Goal: Find specific page/section

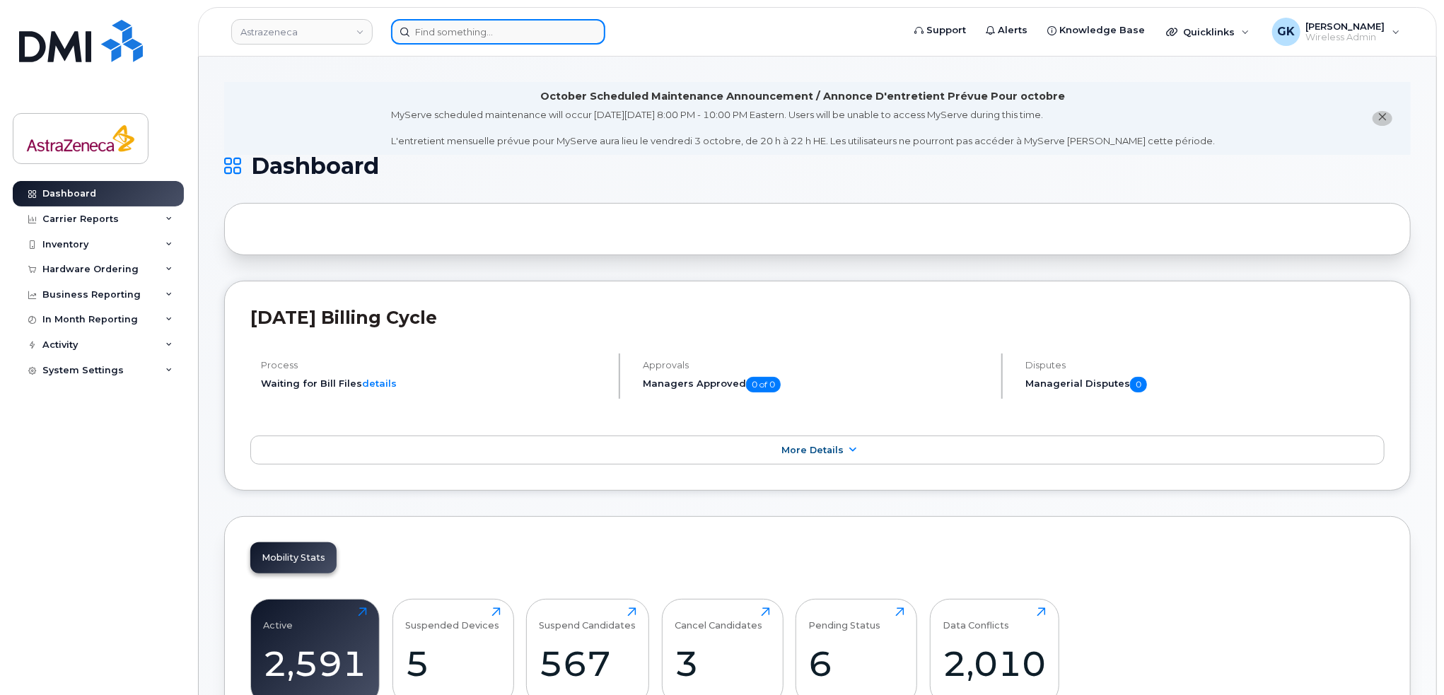
click at [458, 30] on input at bounding box center [498, 31] width 214 height 25
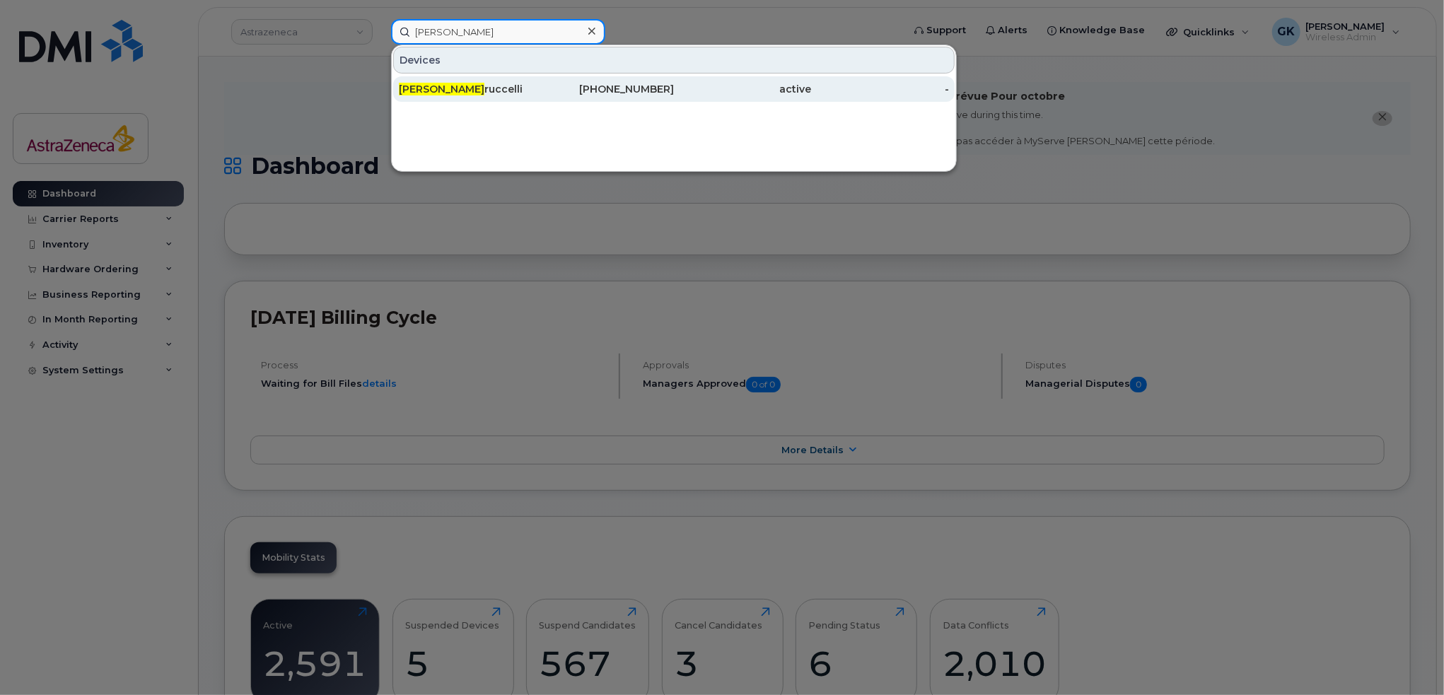
type input "[PERSON_NAME]"
click at [482, 95] on div "[PERSON_NAME] ruccelli" at bounding box center [468, 89] width 138 height 14
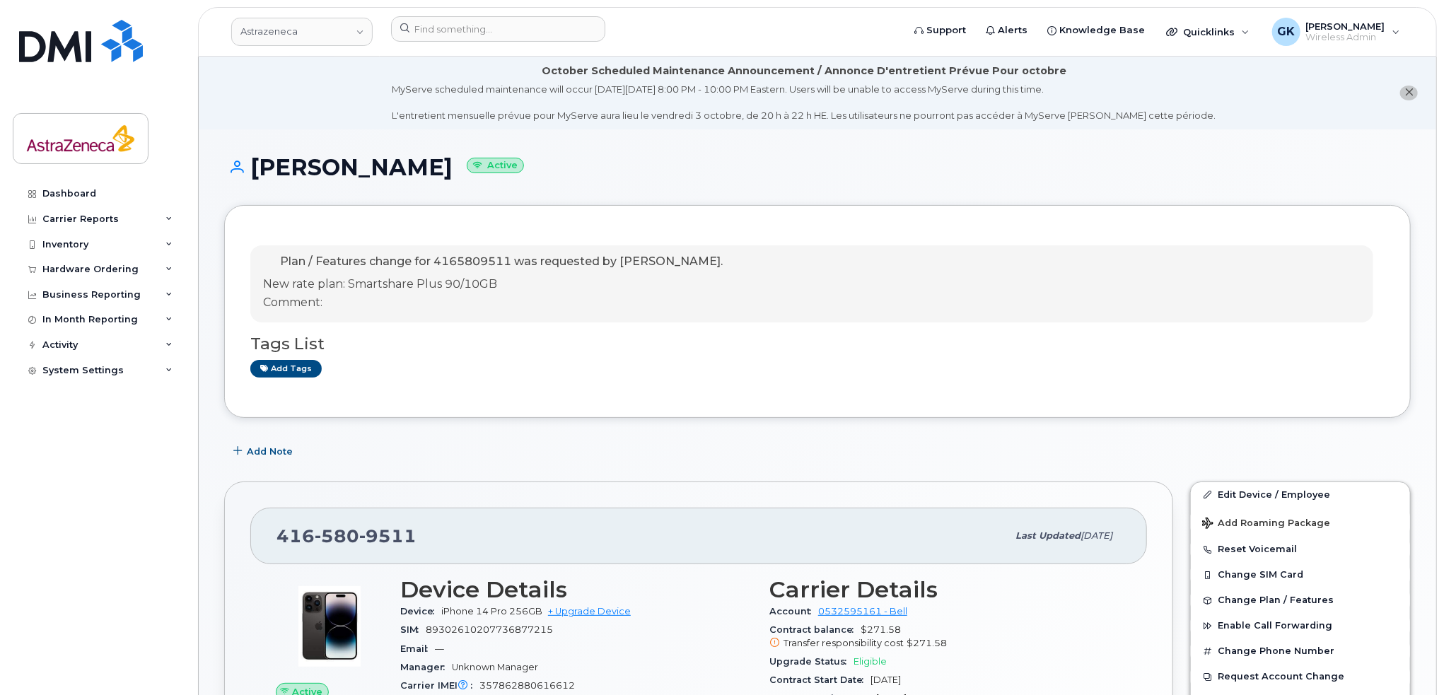
scroll to position [212, 0]
